Goal: Information Seeking & Learning: Learn about a topic

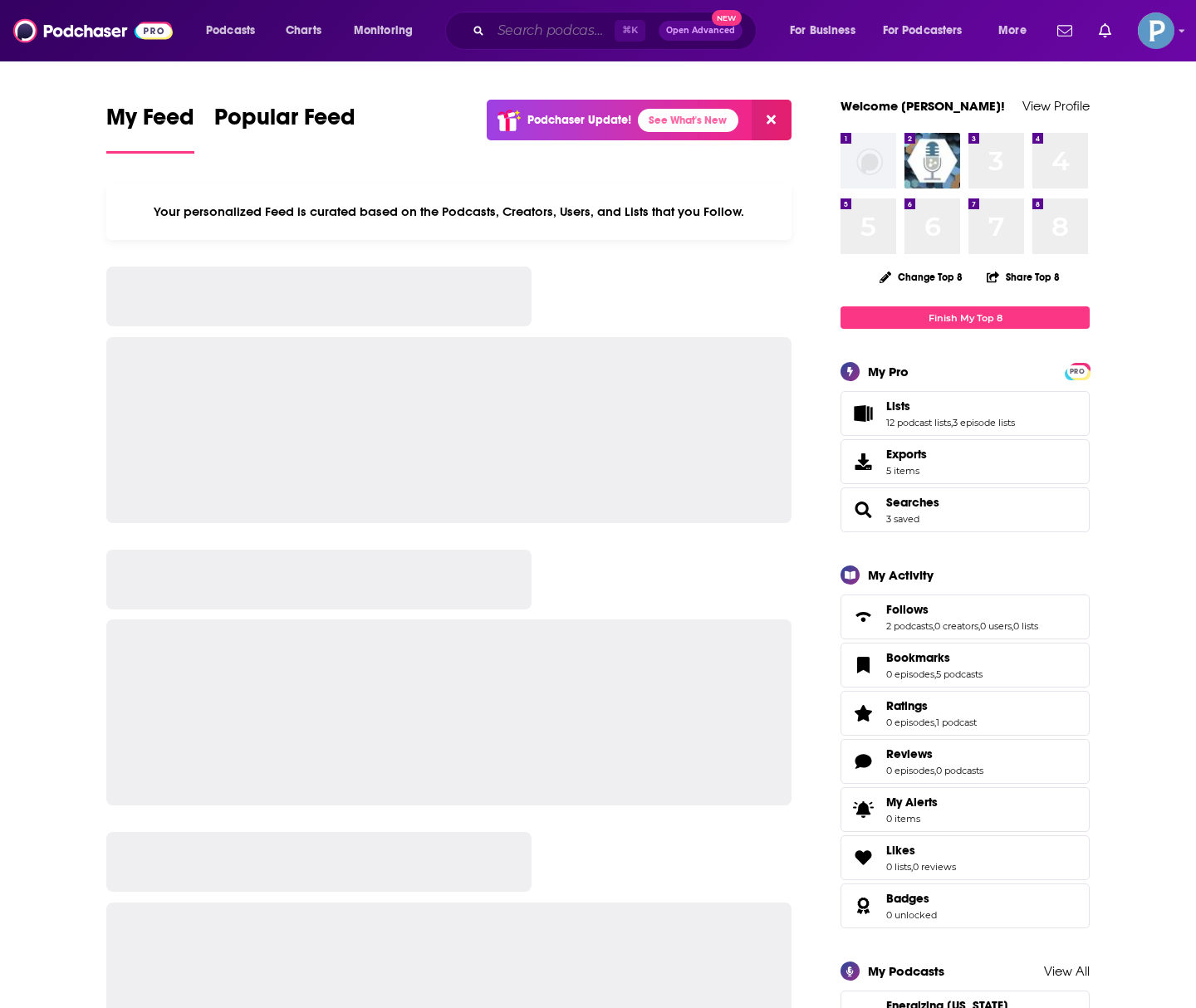
click at [506, 31] on input "Search podcasts, credits, & more..." at bounding box center [552, 30] width 124 height 27
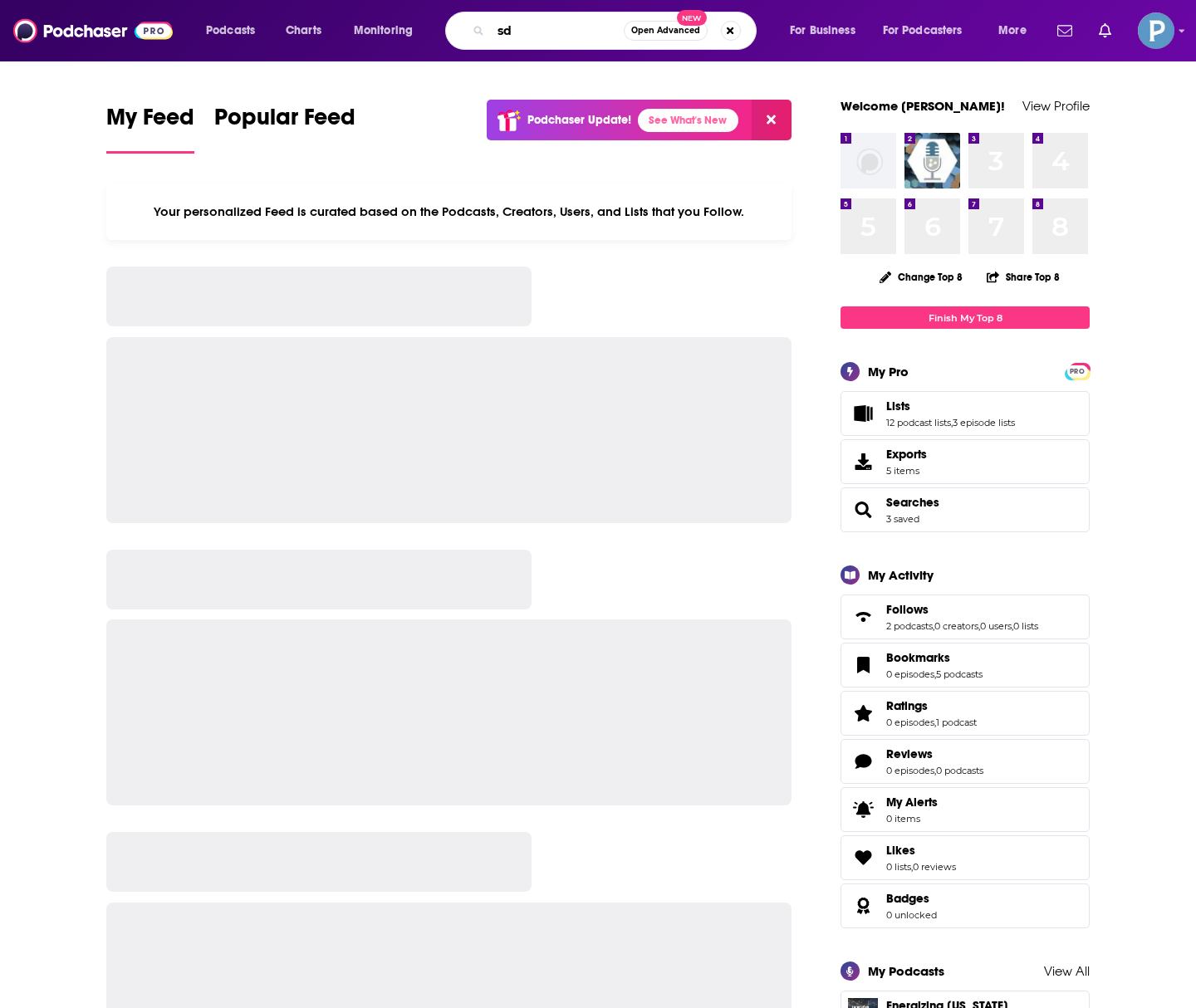
type input "s"
type input "data center hawk"
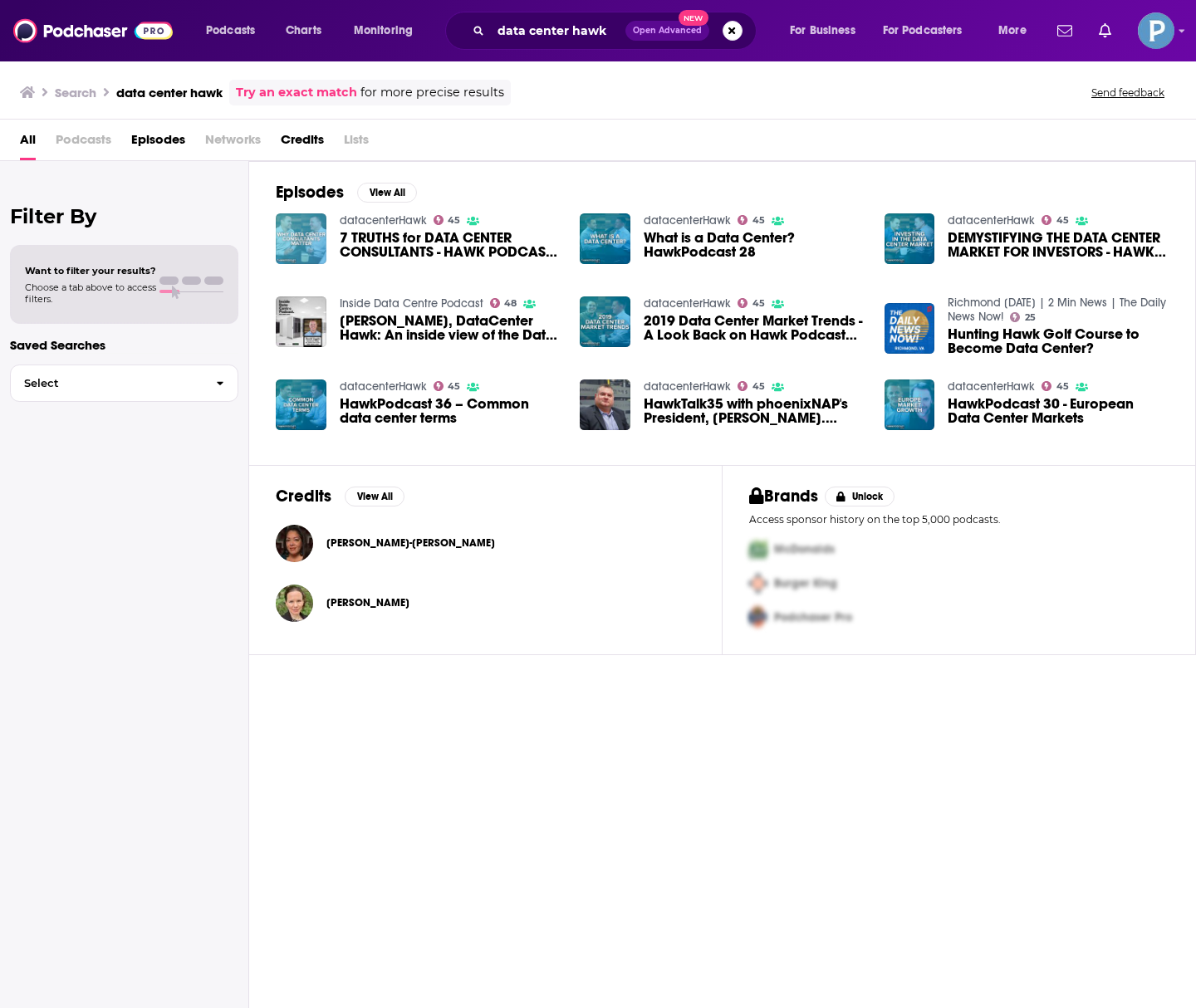
click at [300, 240] on img "7 TRUTHS for DATA CENTER CONSULTANTS - HAWK PODCAST 15" at bounding box center [301, 239] width 51 height 51
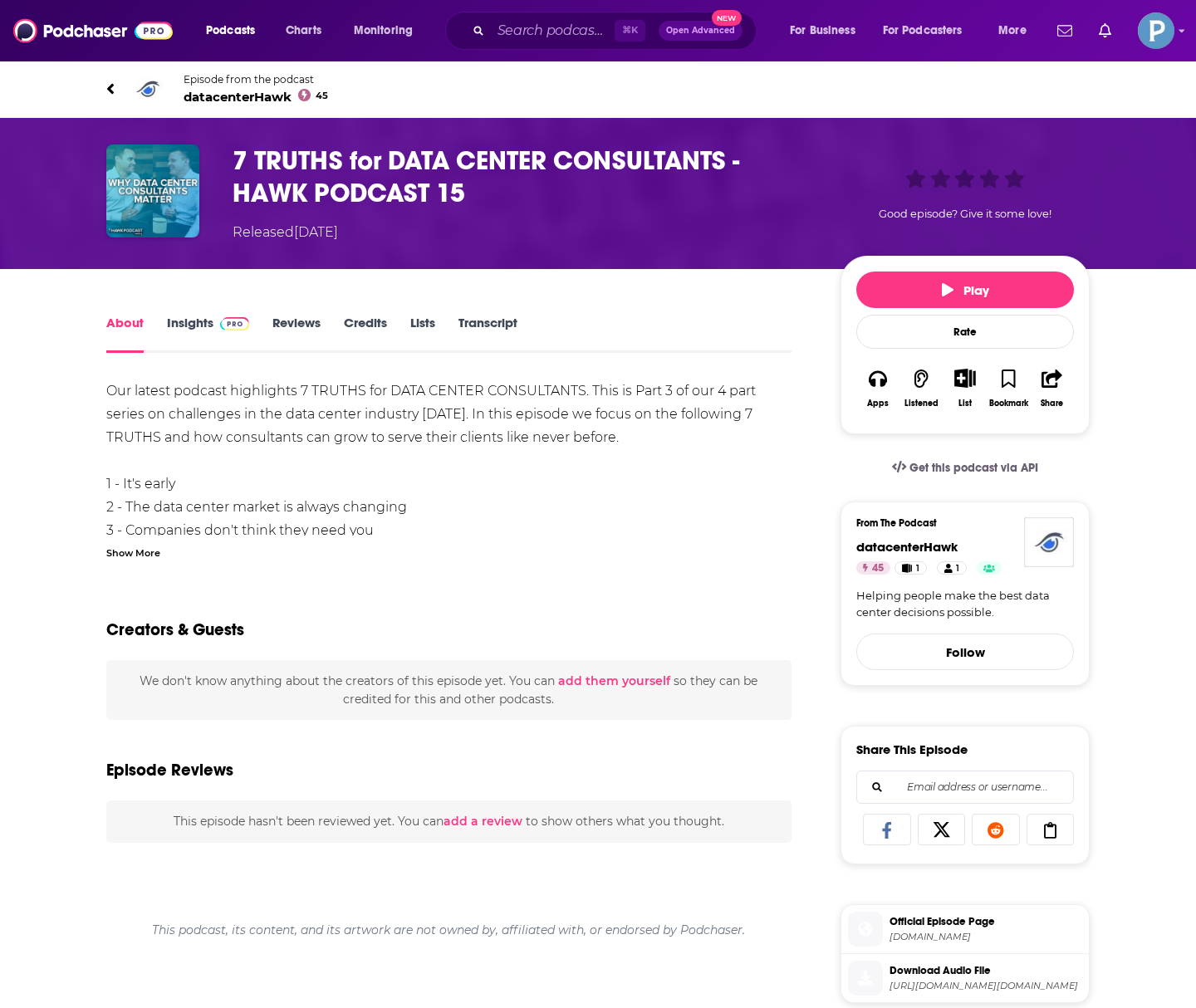
click at [261, 96] on span "datacenterHawk 45" at bounding box center [256, 97] width 145 height 16
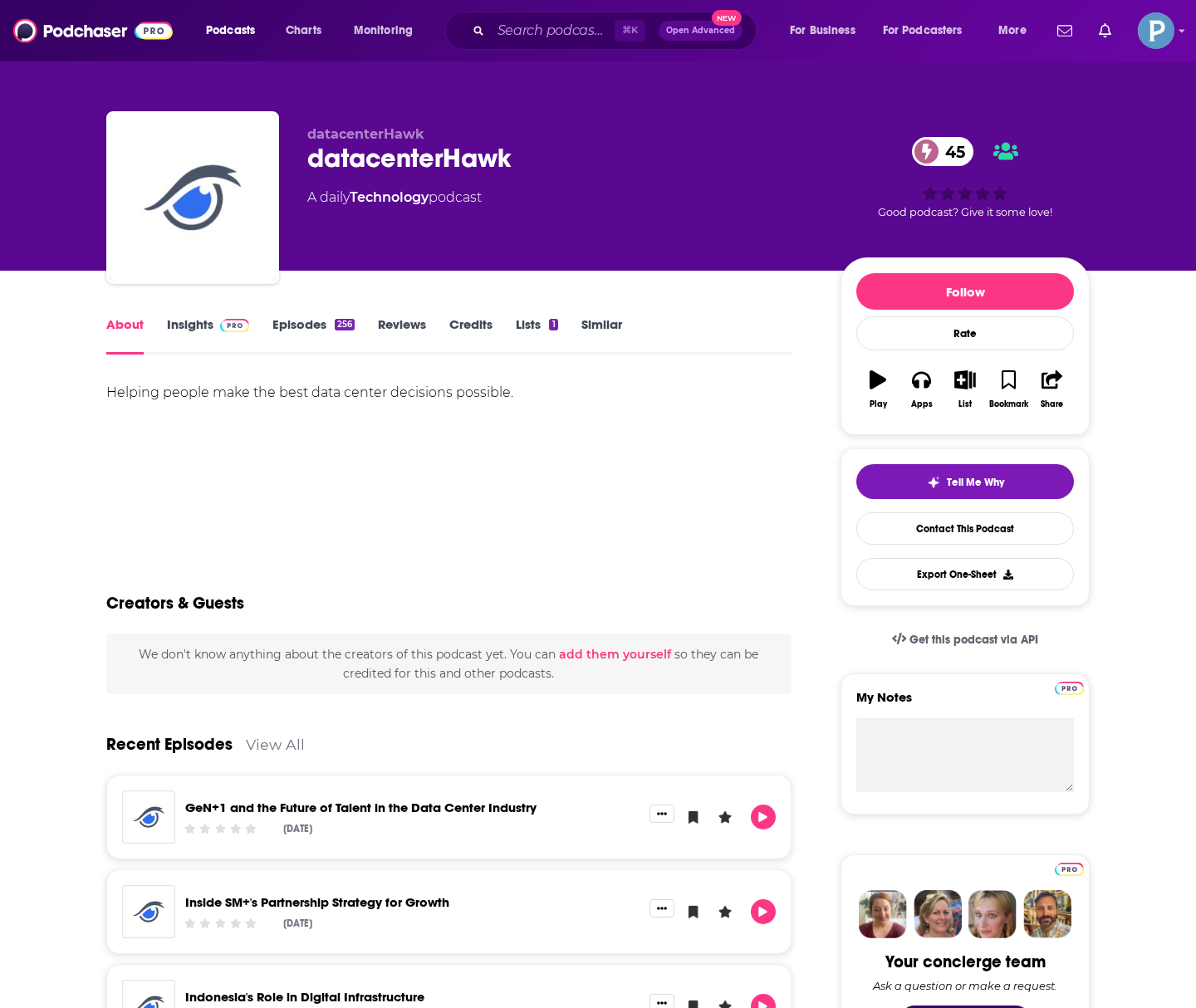
click at [205, 324] on link "Insights" at bounding box center [208, 335] width 82 height 38
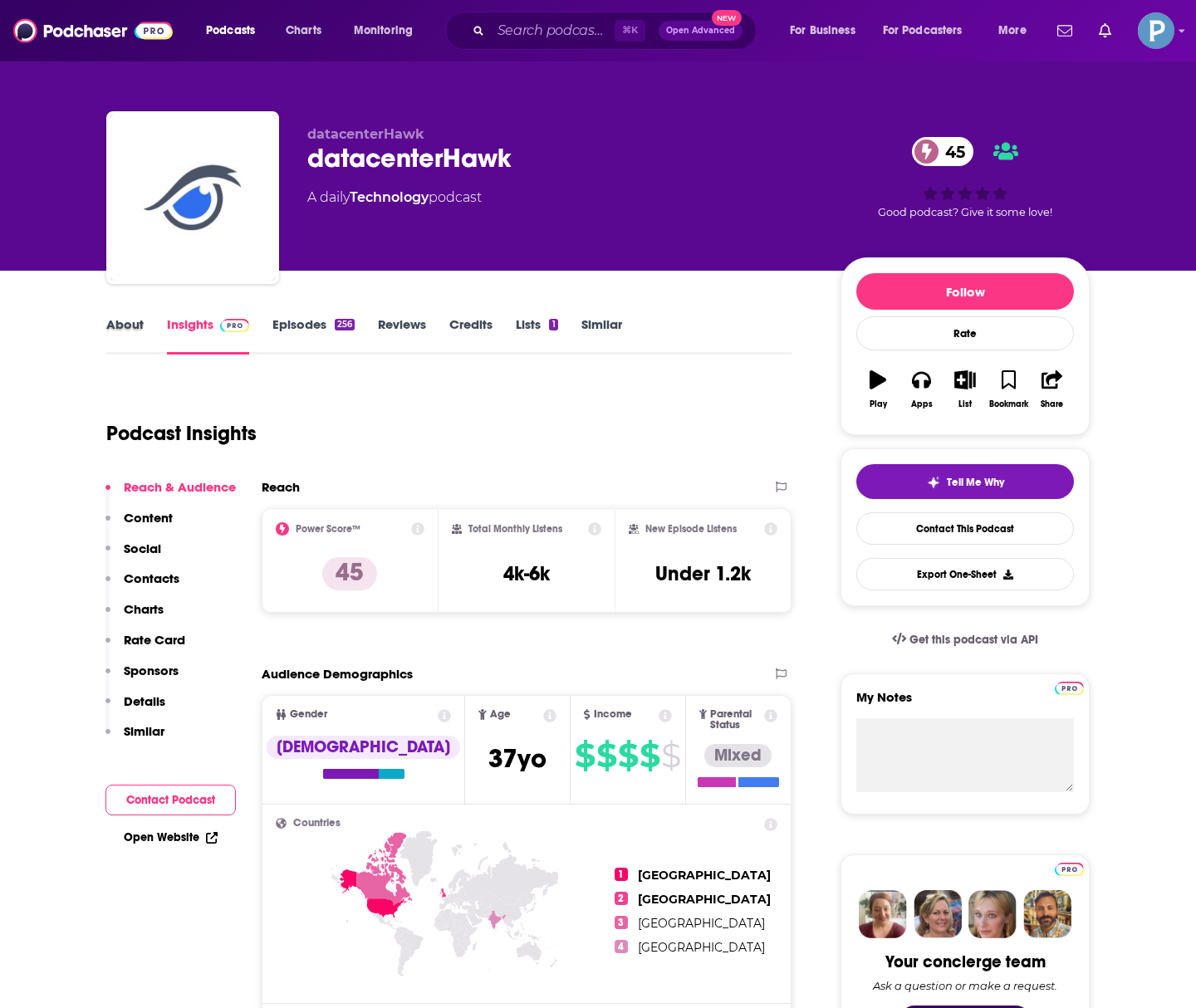
click at [147, 323] on div "About" at bounding box center [137, 335] width 61 height 38
click at [119, 329] on link "About" at bounding box center [125, 335] width 37 height 38
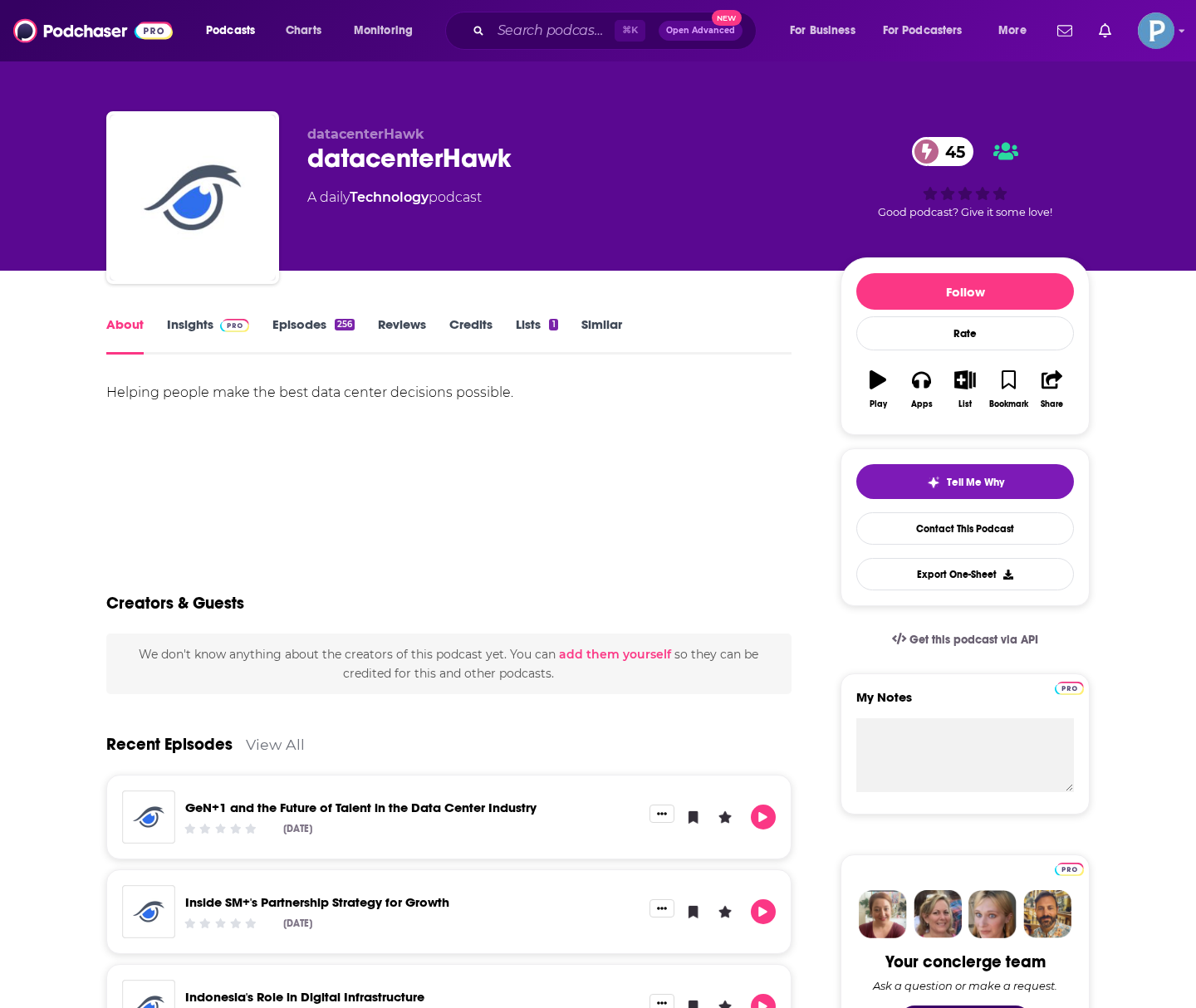
click at [193, 325] on link "Insights" at bounding box center [208, 335] width 82 height 38
